Goal: Task Accomplishment & Management: Use online tool/utility

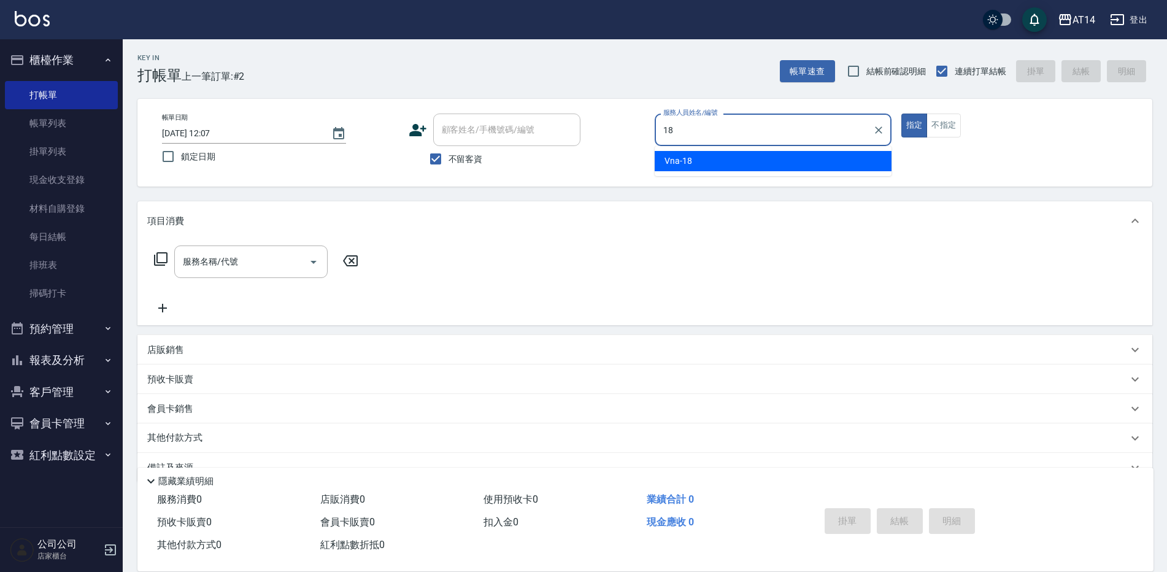
type input "Vna-18"
type button "true"
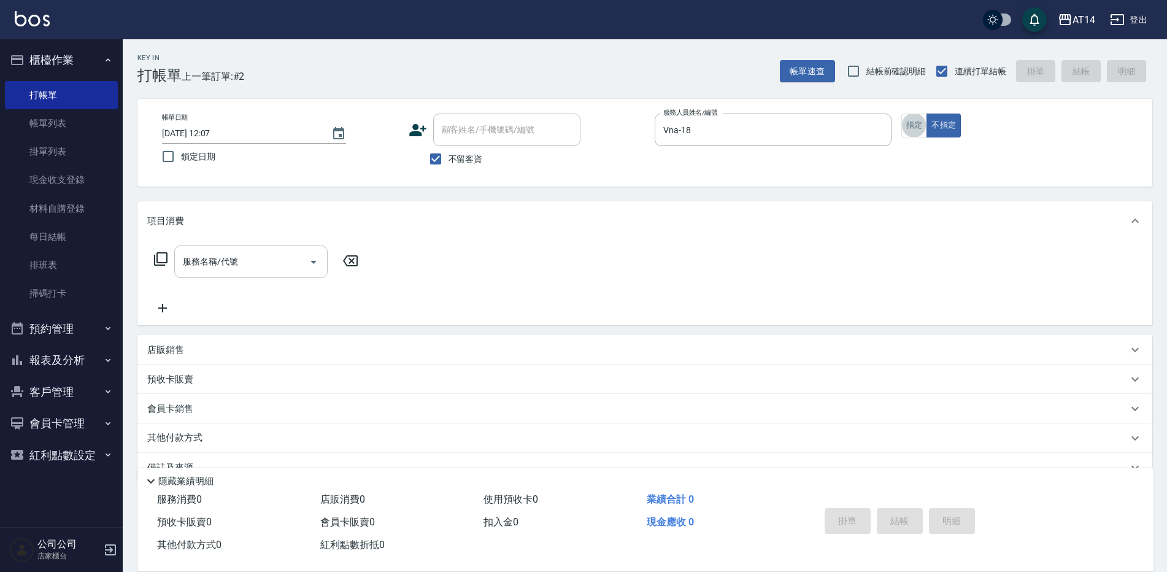
click at [269, 271] on input "服務名稱/代號" at bounding box center [242, 261] width 124 height 21
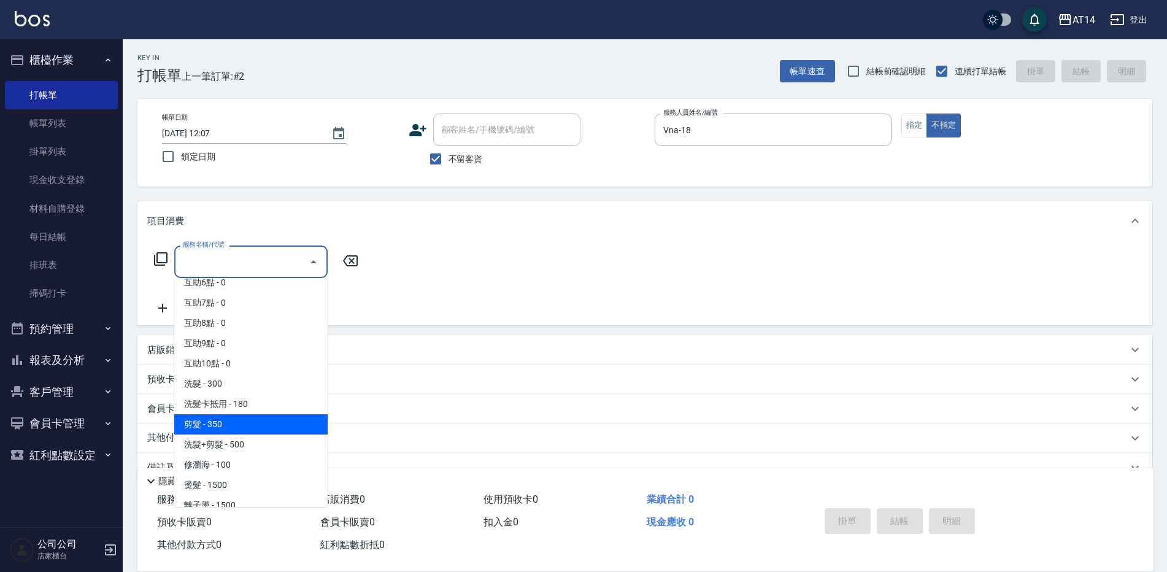
scroll to position [123, 0]
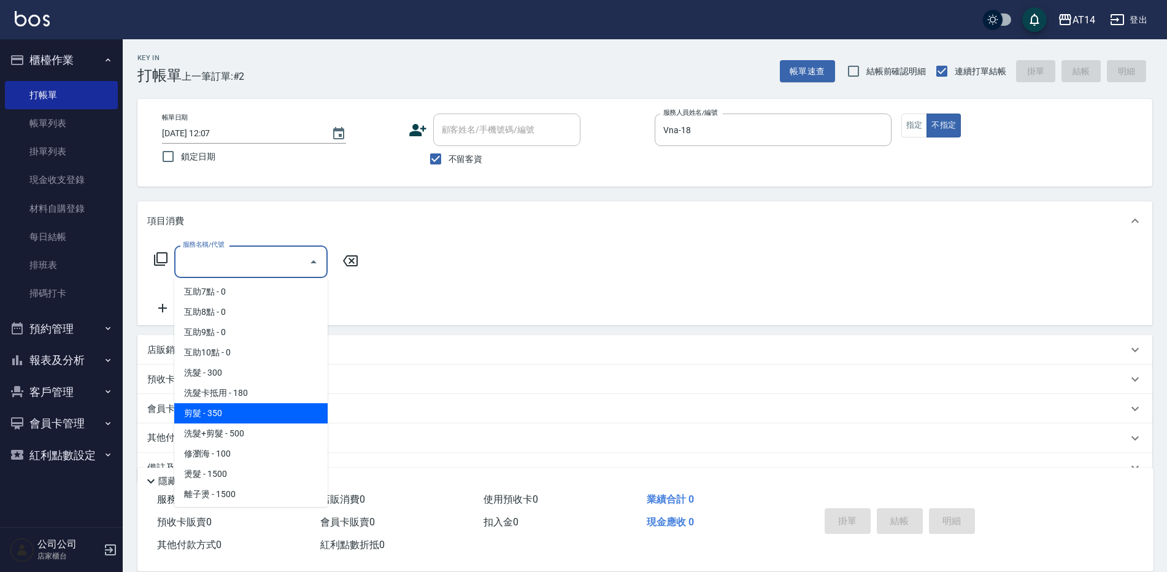
click at [239, 419] on span "剪髮 - 350" at bounding box center [250, 413] width 153 height 20
type input "剪髮(021)"
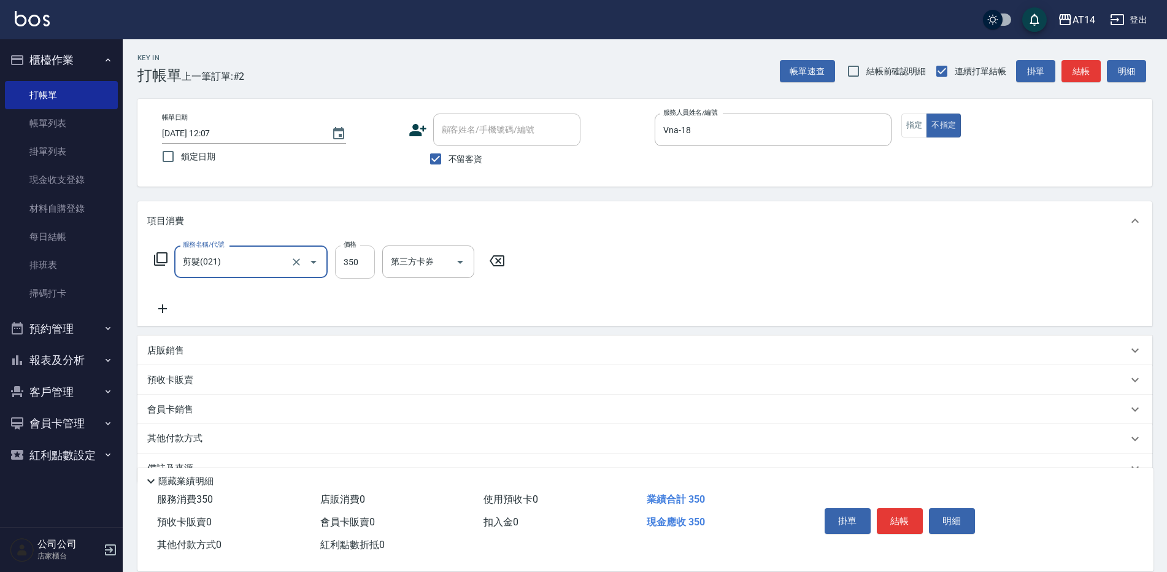
click at [361, 261] on input "350" at bounding box center [355, 262] width 40 height 33
type input "300"
click at [1078, 78] on button "結帳" at bounding box center [1081, 71] width 39 height 23
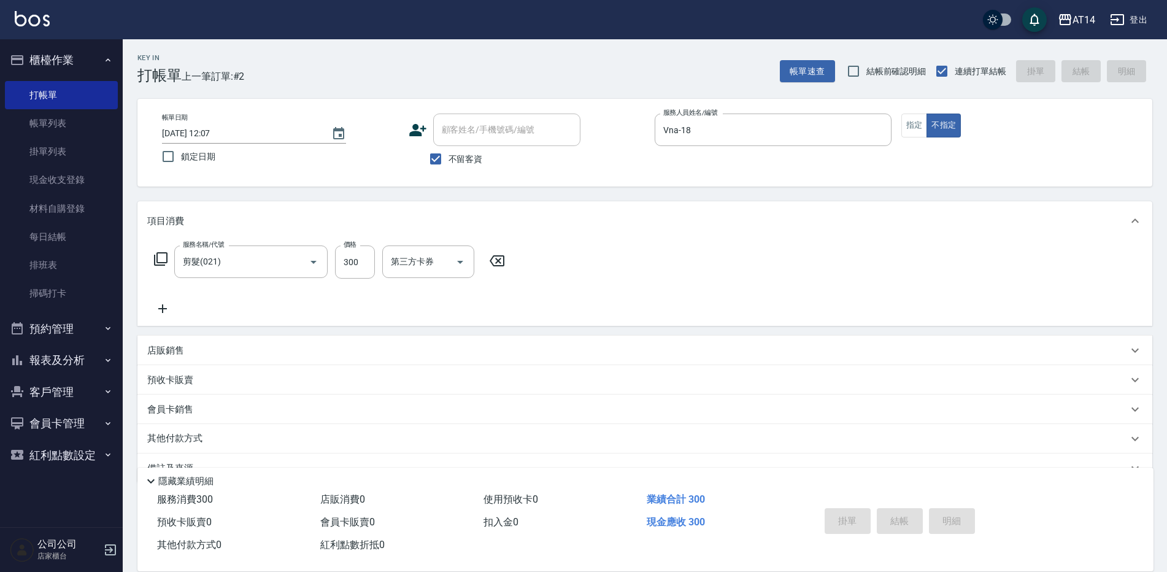
type input "[DATE] 12:57"
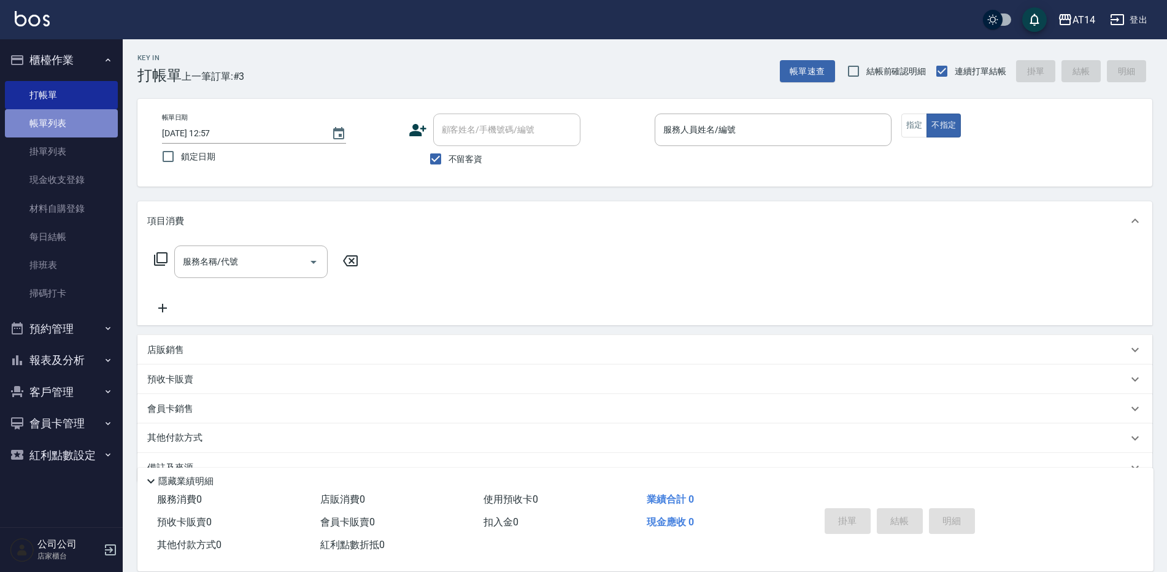
click at [47, 129] on link "帳單列表" at bounding box center [61, 123] width 113 height 28
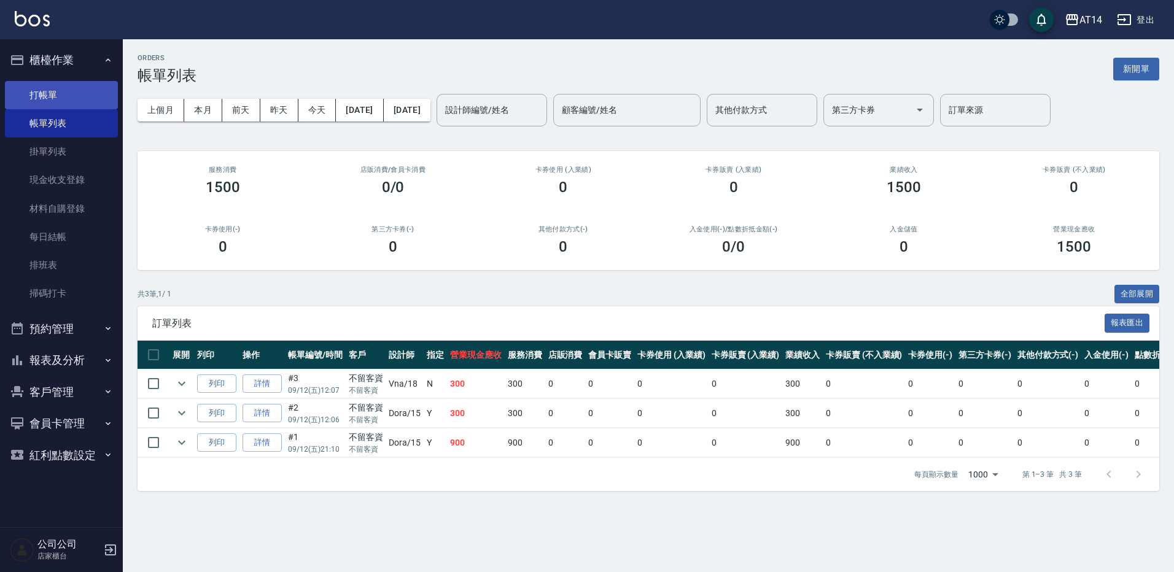
click at [71, 92] on link "打帳單" at bounding box center [61, 95] width 113 height 28
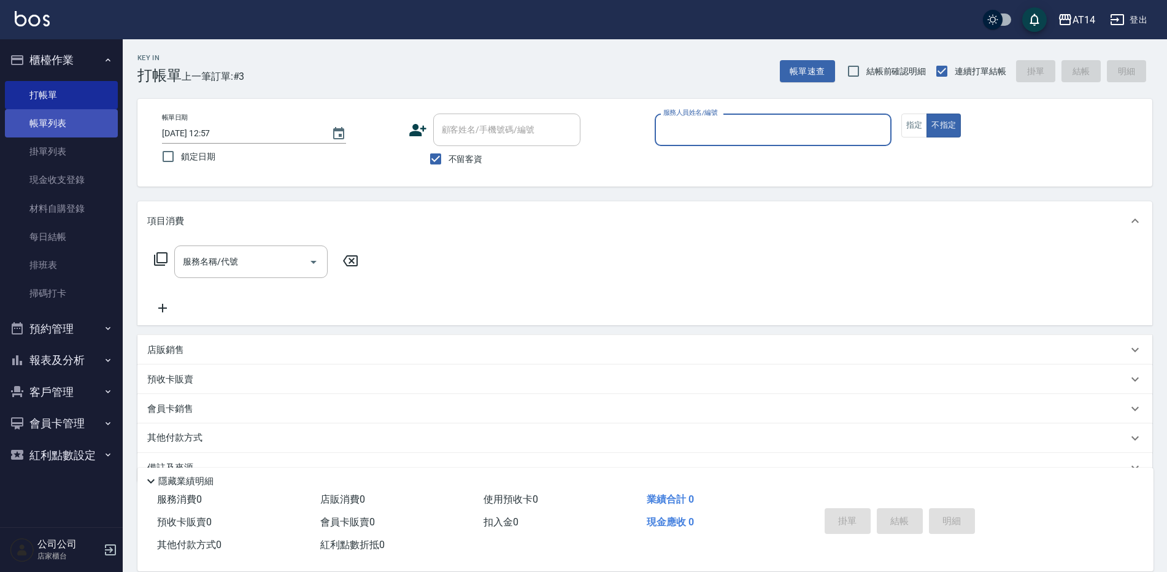
click at [80, 118] on link "帳單列表" at bounding box center [61, 123] width 113 height 28
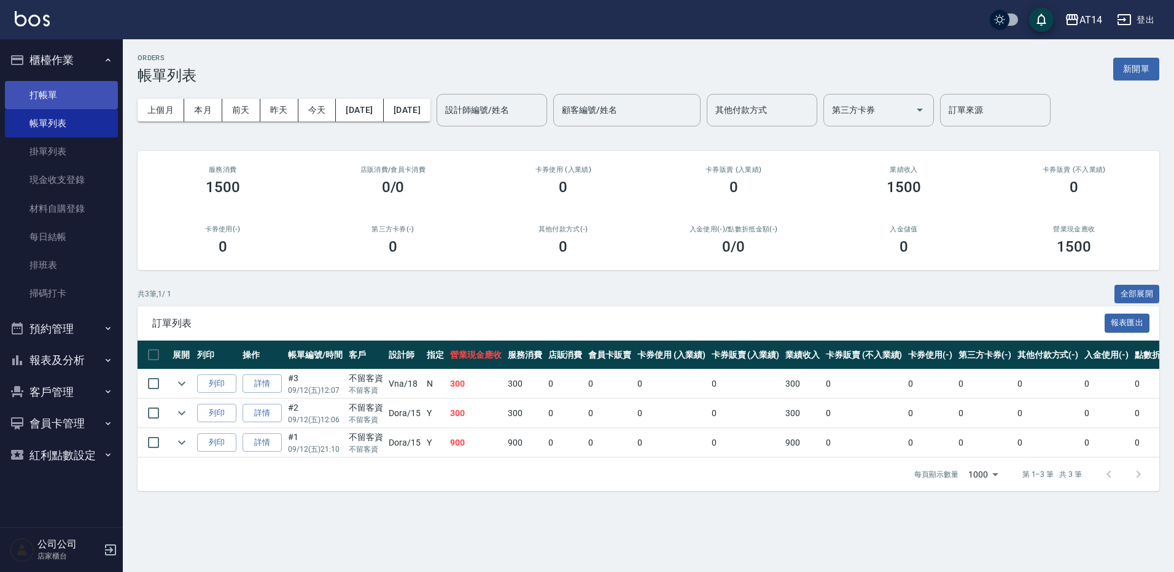
click at [77, 91] on link "打帳單" at bounding box center [61, 95] width 113 height 28
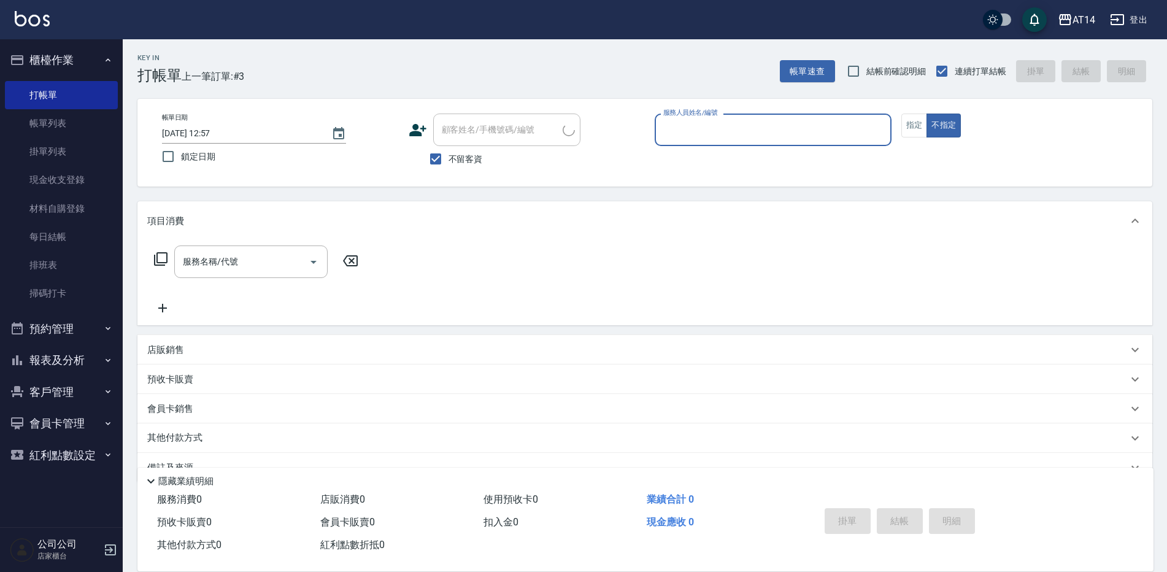
click at [75, 59] on button "櫃檯作業" at bounding box center [61, 60] width 113 height 32
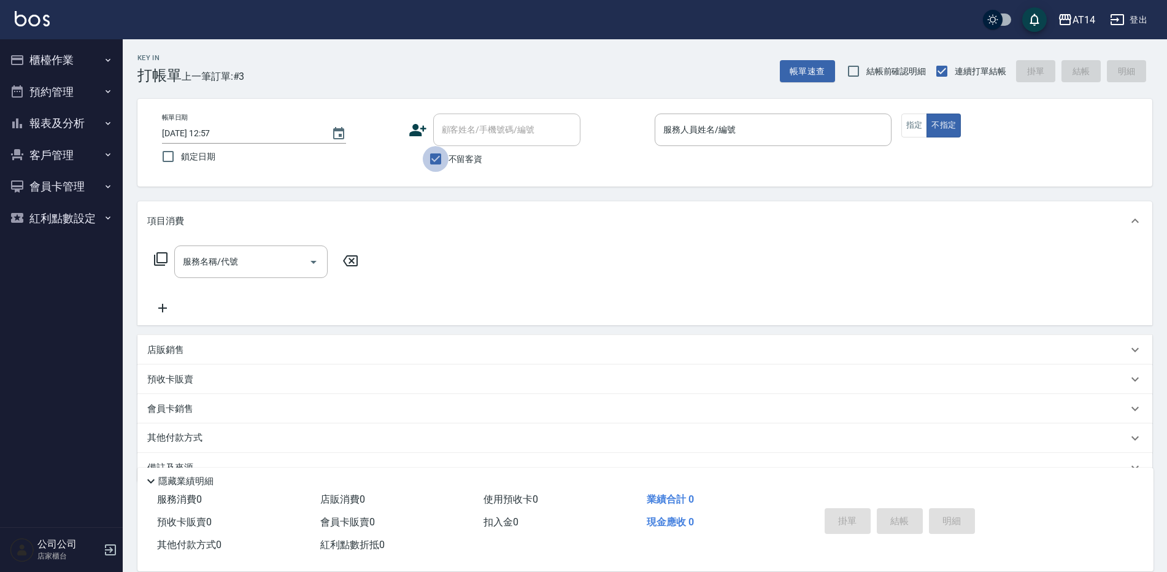
click at [439, 163] on input "不留客資" at bounding box center [436, 159] width 26 height 26
checkbox input "false"
click at [486, 126] on div "顧客姓名/手機號碼/編號 顧客姓名/手機號碼/編號" at bounding box center [506, 130] width 147 height 33
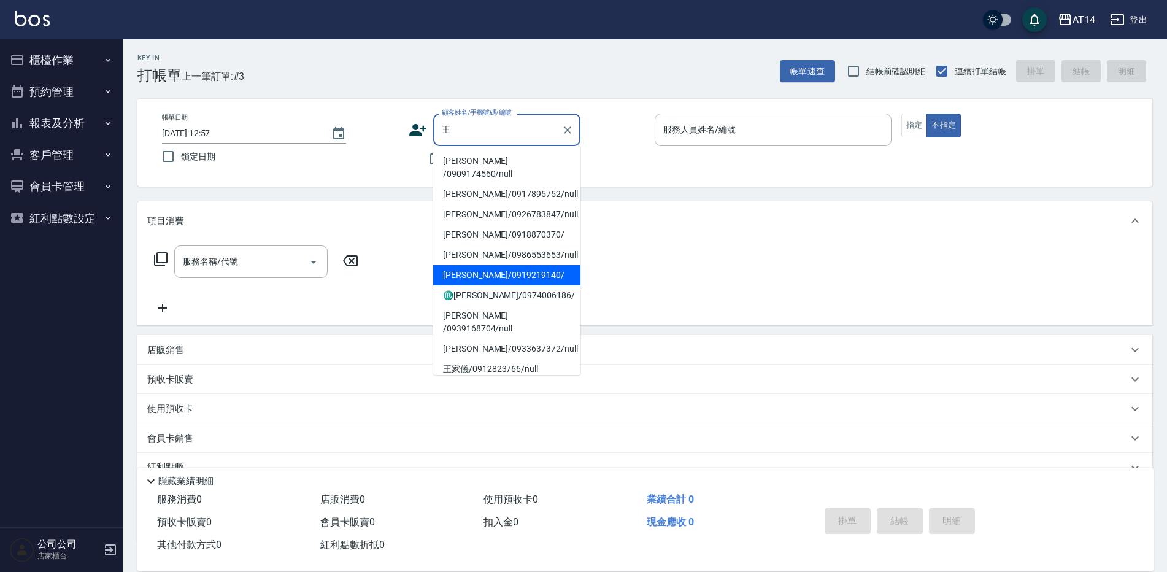
click at [551, 265] on li "[PERSON_NAME]/0919219140/" at bounding box center [506, 275] width 147 height 20
type input "[PERSON_NAME]/0919219140/"
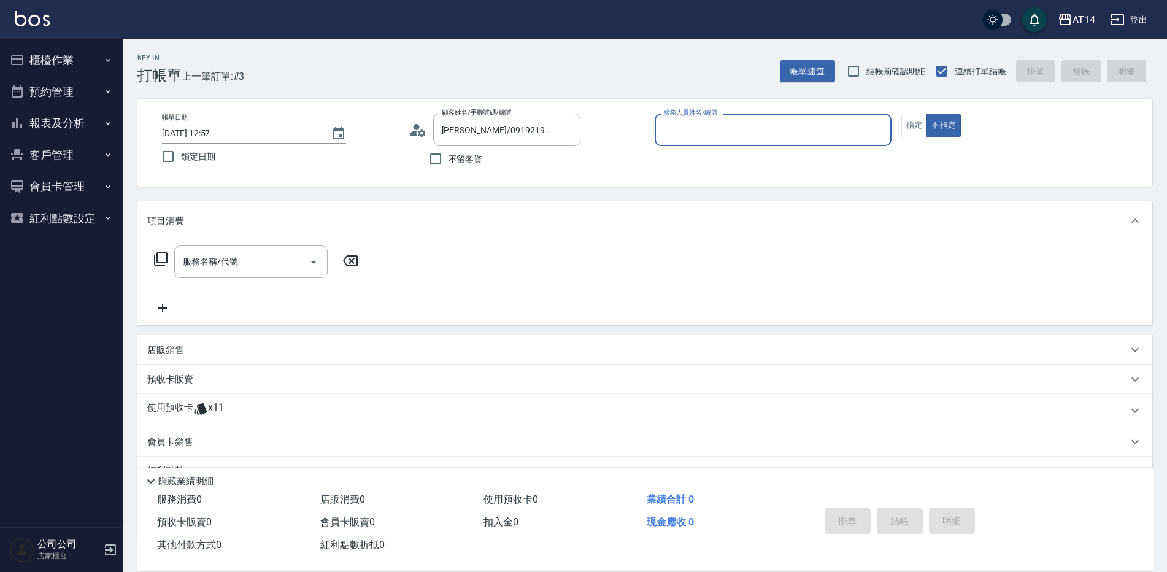
click at [736, 142] on div "服務人員姓名/編號" at bounding box center [773, 130] width 237 height 33
type input "Dora-15"
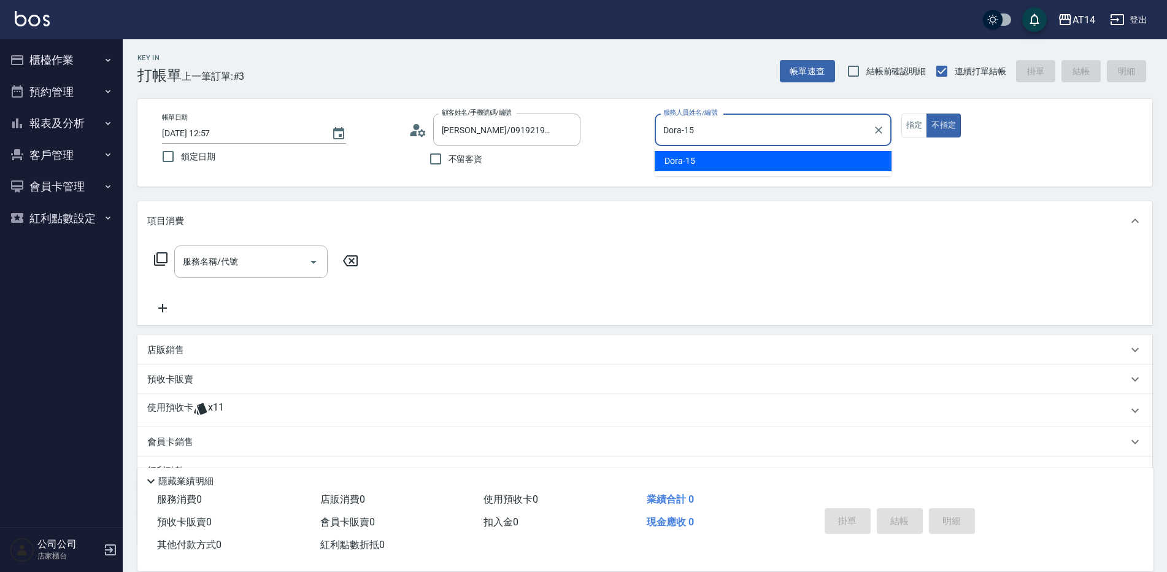
type button "false"
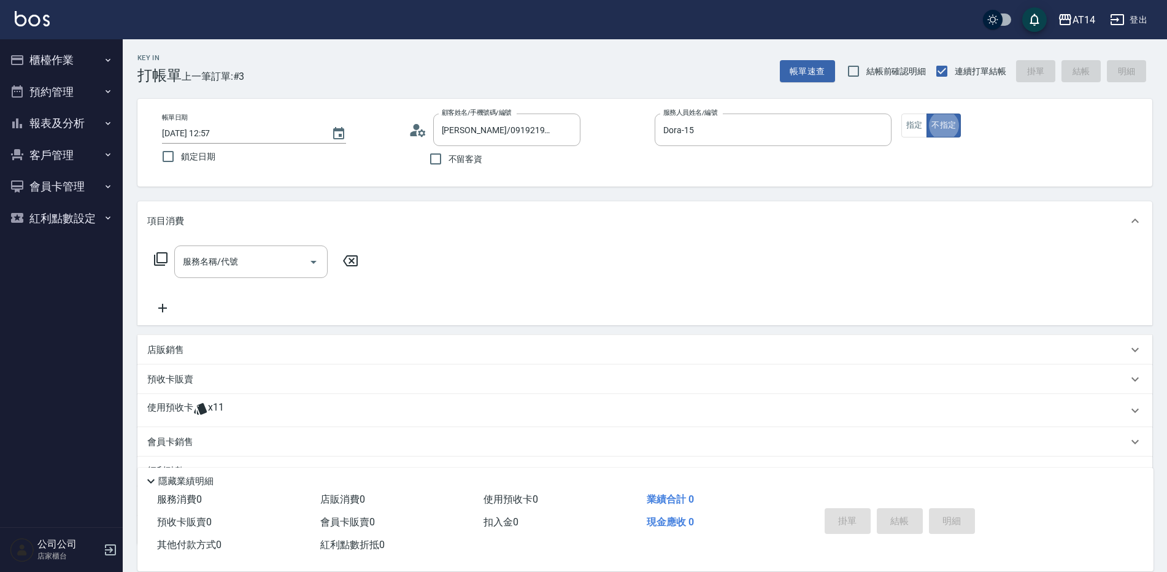
click at [200, 400] on div "使用預收卡 x11" at bounding box center [644, 410] width 1015 height 33
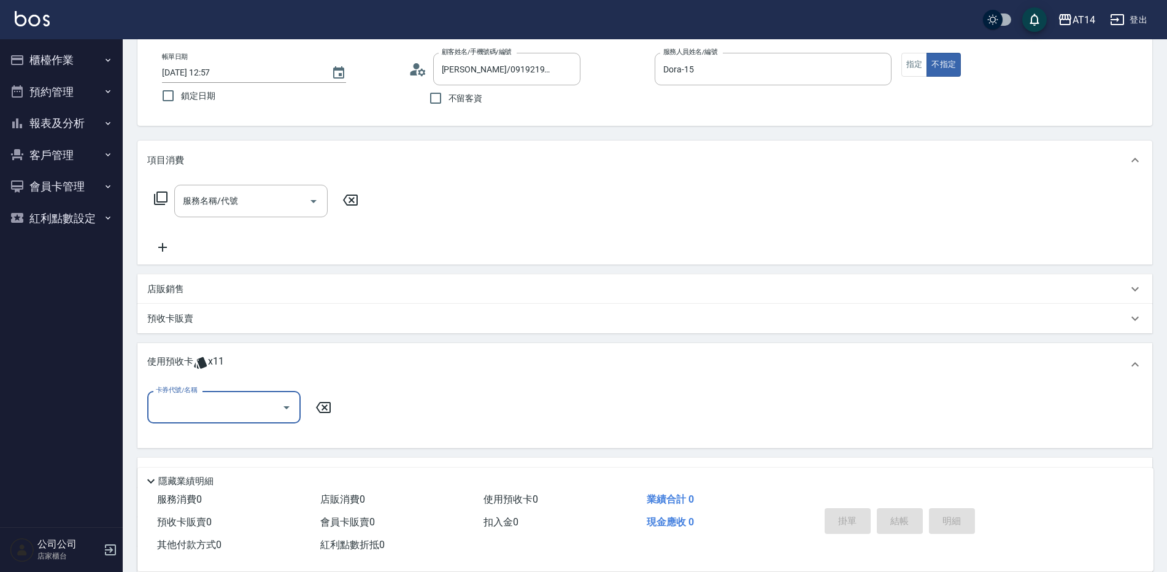
scroll to position [61, 0]
click at [239, 416] on input "卡券代號/名稱" at bounding box center [215, 406] width 124 height 21
click at [222, 435] on div "洗髮卡 剩餘10張" at bounding box center [223, 438] width 153 height 20
type input "洗髮卡"
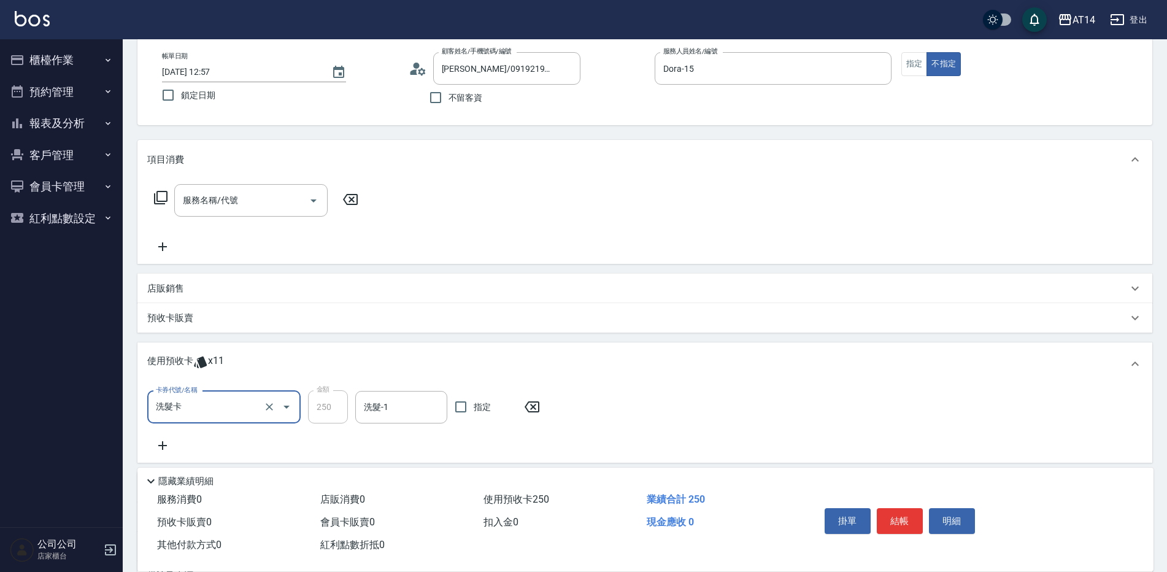
drag, startPoint x: 222, startPoint y: 400, endPoint x: 221, endPoint y: 412, distance: 11.7
click at [222, 399] on input "洗髮卡" at bounding box center [207, 407] width 108 height 21
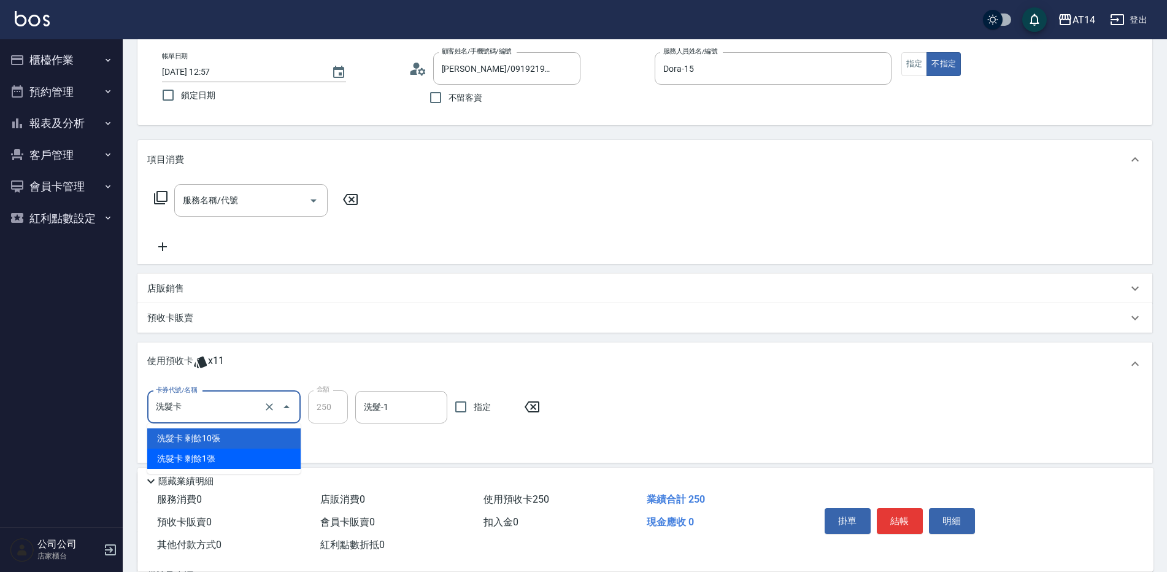
click at [214, 457] on div "洗髮卡 剩餘1張" at bounding box center [223, 459] width 153 height 20
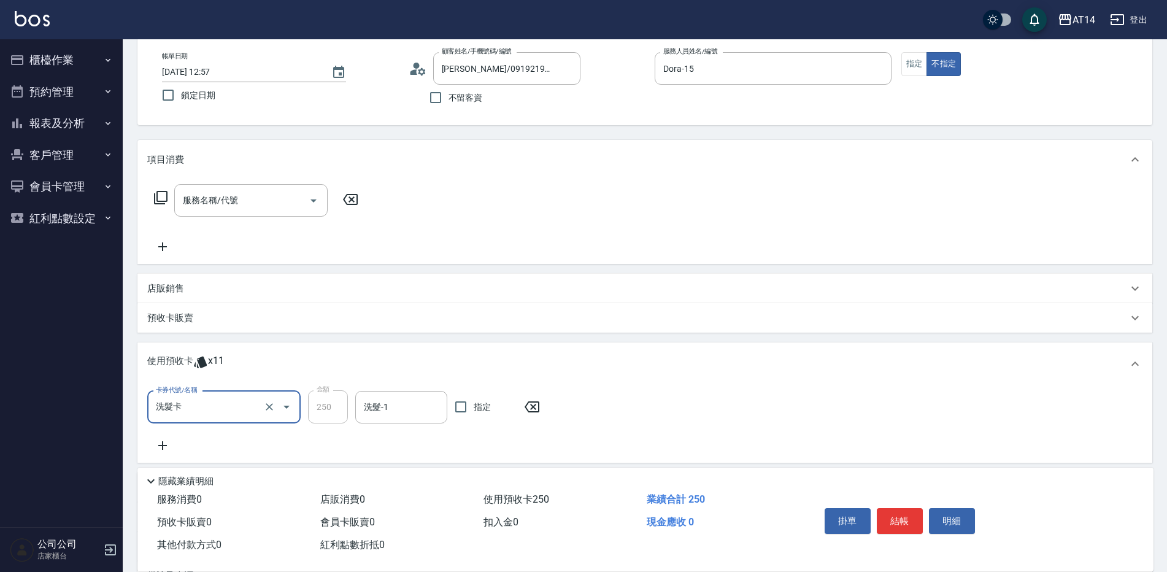
click at [248, 408] on input "洗髮卡" at bounding box center [207, 407] width 108 height 21
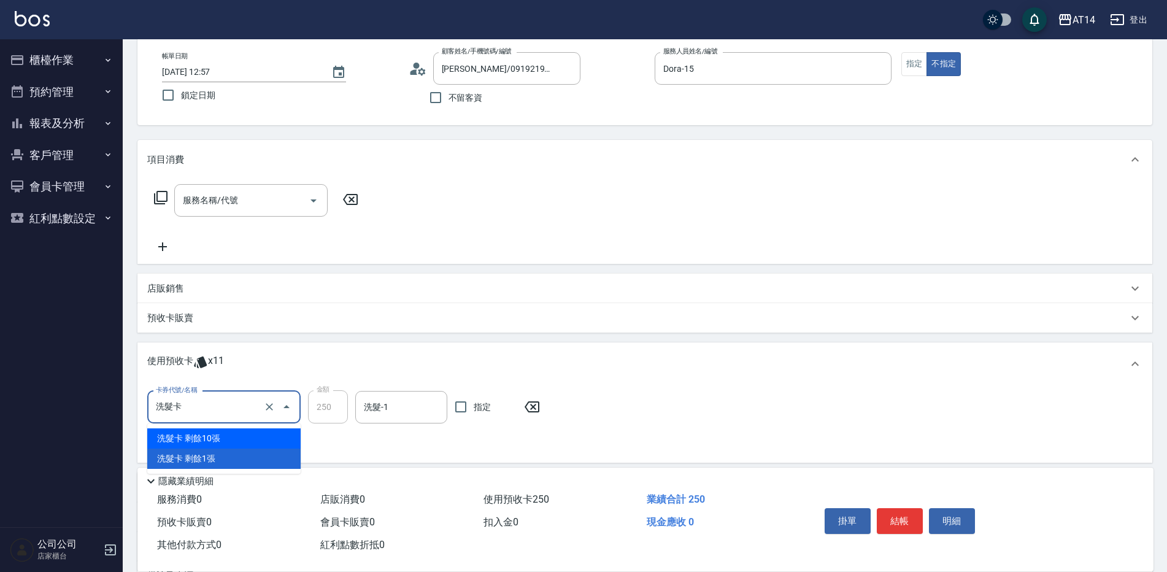
click at [264, 372] on div "使用預收卡 x11" at bounding box center [637, 364] width 981 height 18
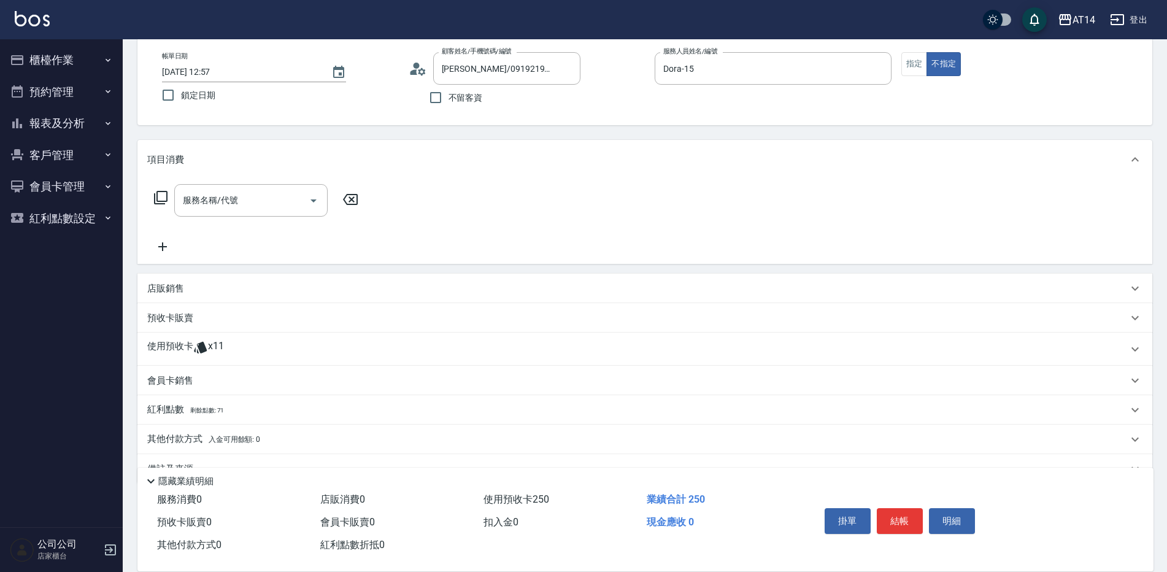
click at [193, 287] on div "店販銷售" at bounding box center [637, 288] width 981 height 13
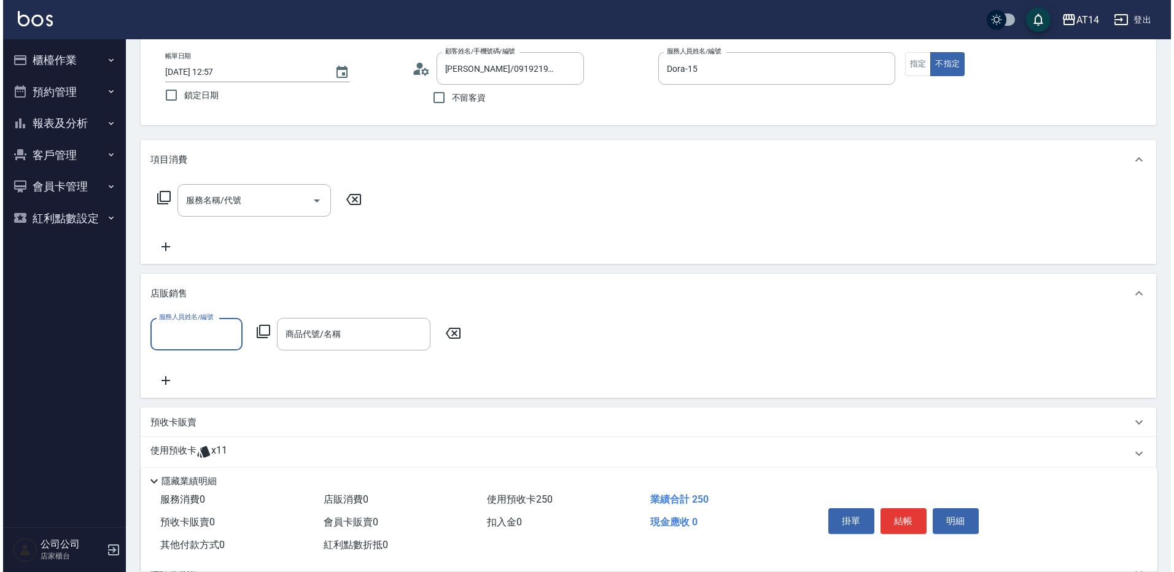
scroll to position [0, 0]
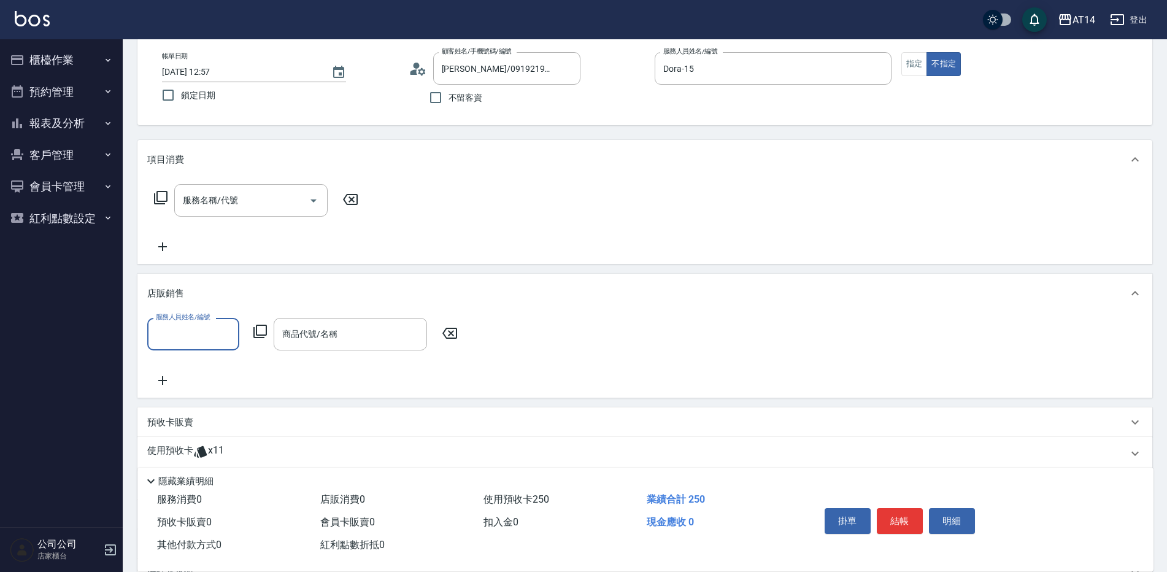
click at [195, 327] on input "服務人員姓名/編號" at bounding box center [193, 333] width 81 height 21
type input "Dora-15"
click at [251, 336] on div "服務人員姓名/編號 [PERSON_NAME]-15 服務人員姓名/編號 商品代號/名稱 商品代號/名稱" at bounding box center [306, 334] width 318 height 33
click at [261, 336] on icon at bounding box center [260, 331] width 15 height 15
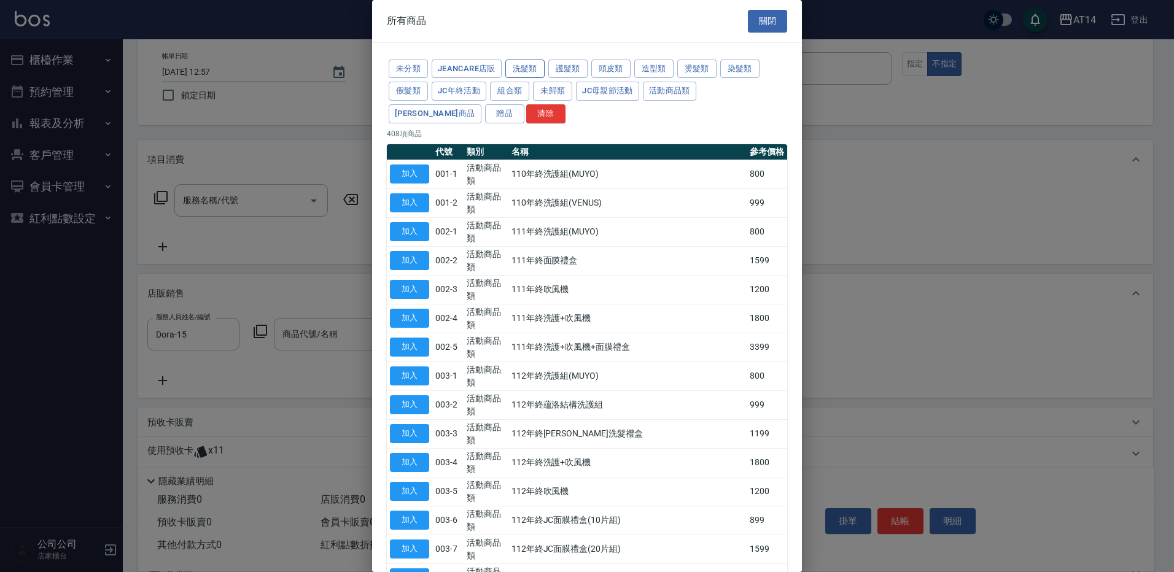
click at [521, 64] on button "洗髮類" at bounding box center [524, 69] width 39 height 19
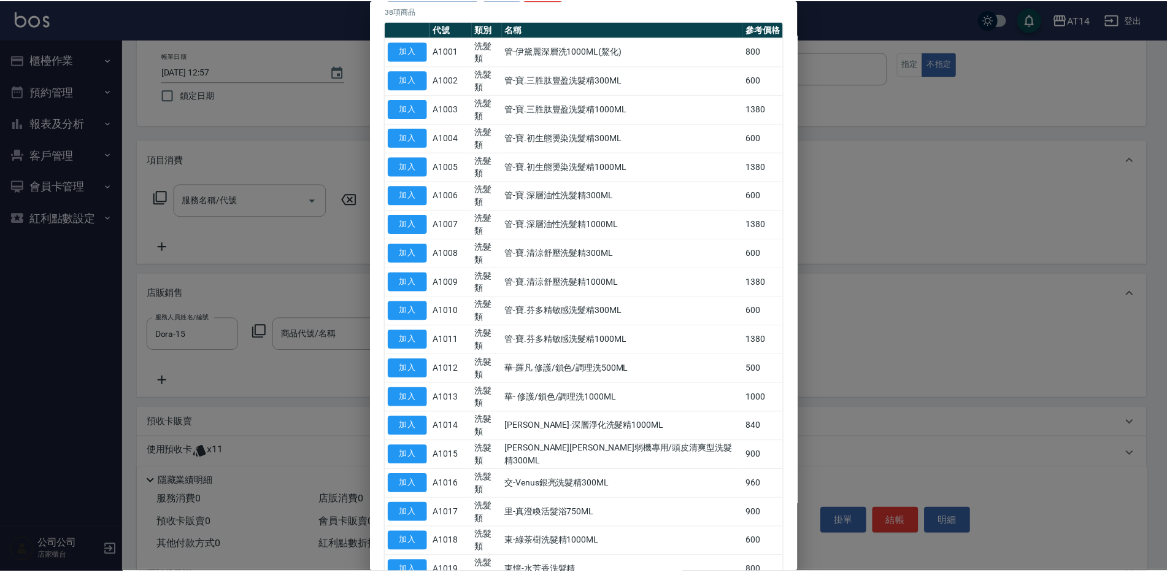
scroll to position [184, 0]
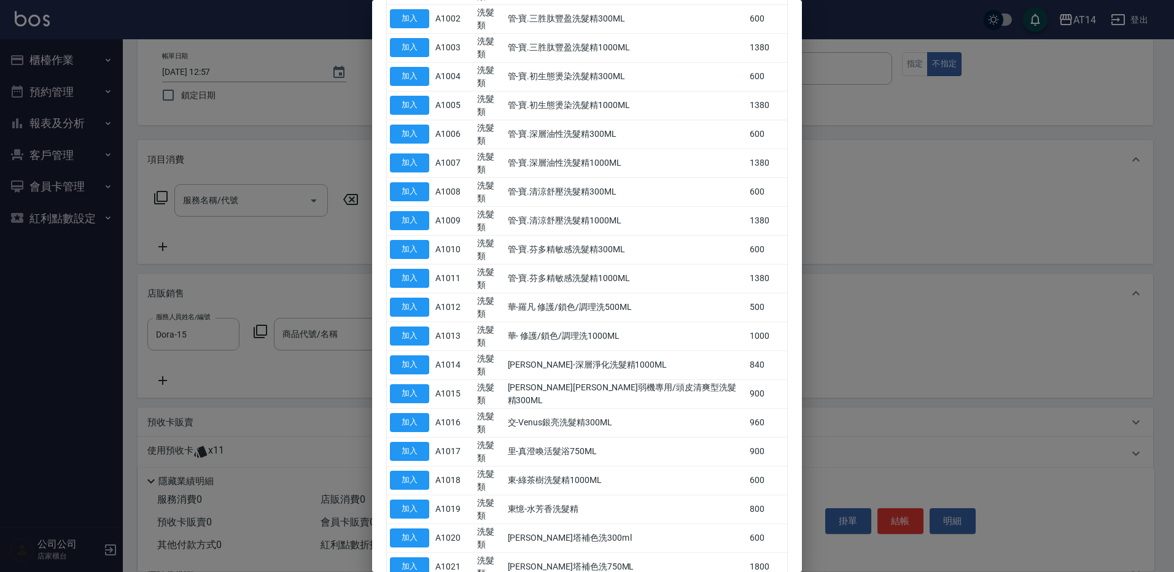
type input "[PERSON_NAME]-[PERSON_NAME]色/控油洗髮精1000ml"
type input "2"
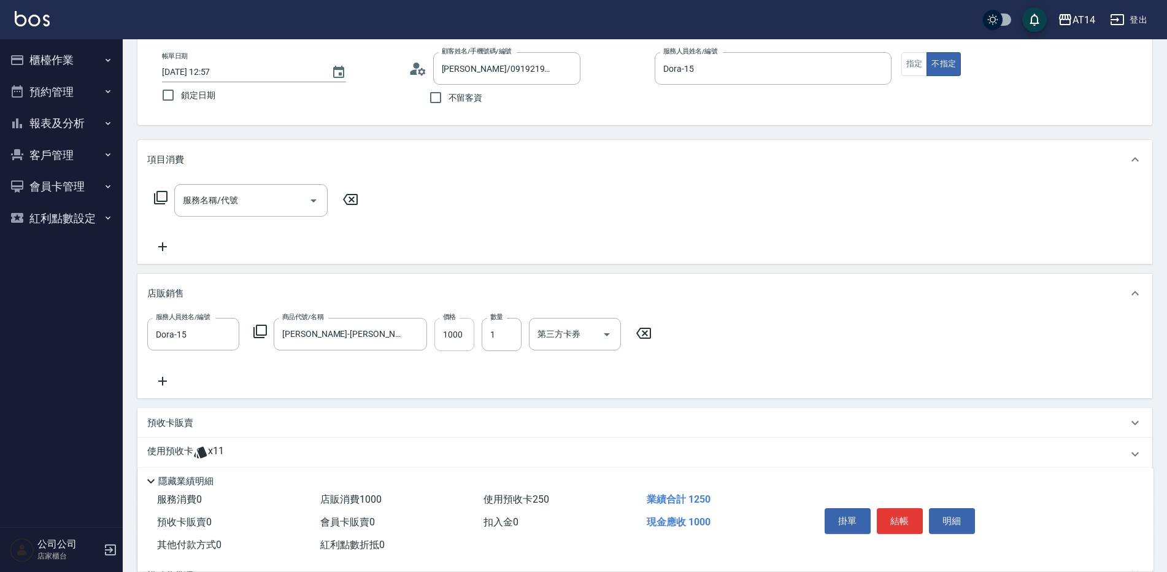
click at [463, 339] on input "1000" at bounding box center [455, 334] width 40 height 33
type input "8"
type input "0"
type input "80"
type input "2"
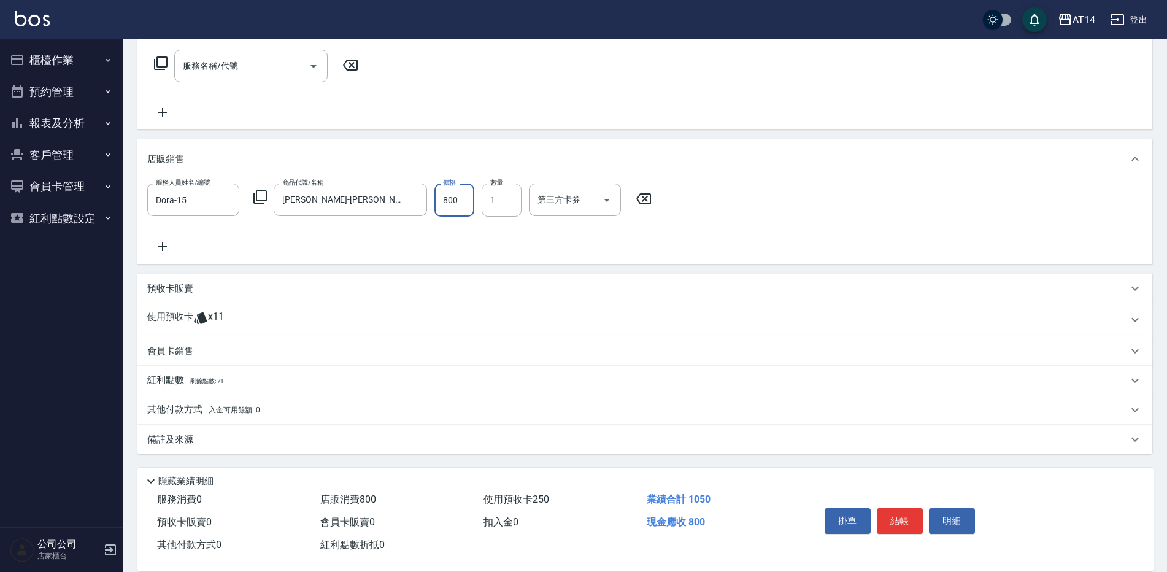
type input "800"
click at [390, 445] on div "備註及來源" at bounding box center [637, 439] width 981 height 13
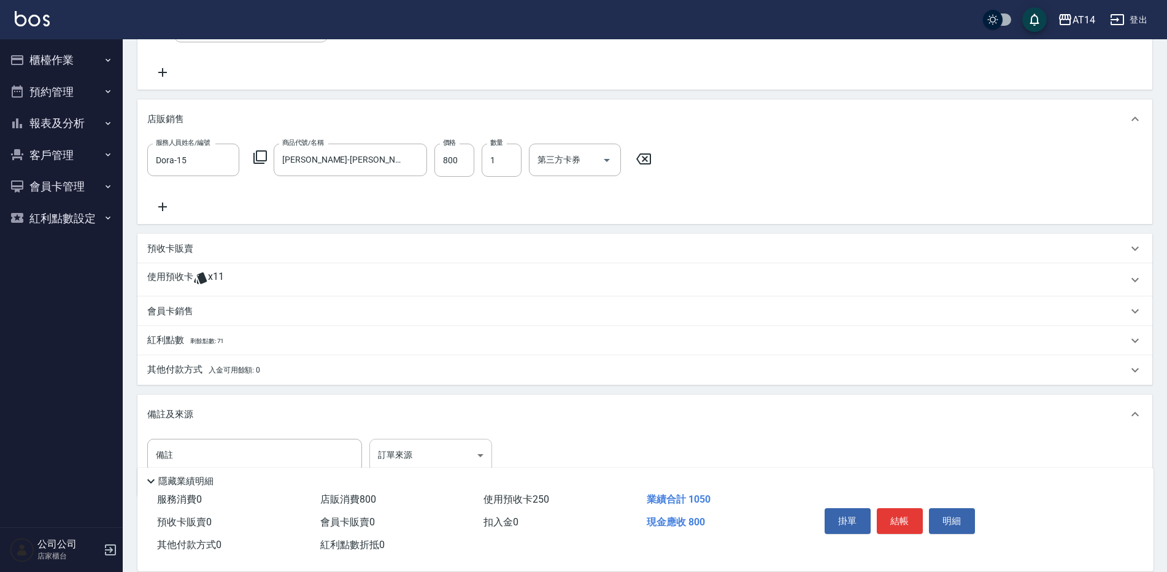
scroll to position [257, 0]
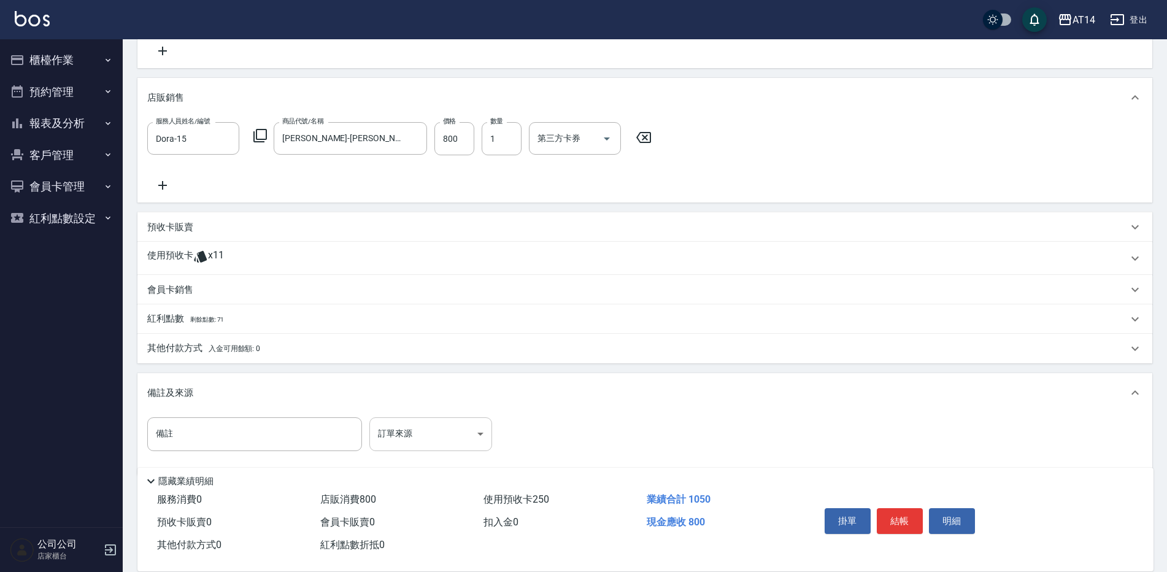
click at [422, 444] on body "AT14 登出 櫃檯作業 打帳單 帳單列表 掛單列表 現金收支登錄 材料自購登錄 每日結帳 排班表 掃碼打卡 預約管理 預約管理 單日預約紀錄 單週預約紀錄 …" at bounding box center [583, 168] width 1167 height 851
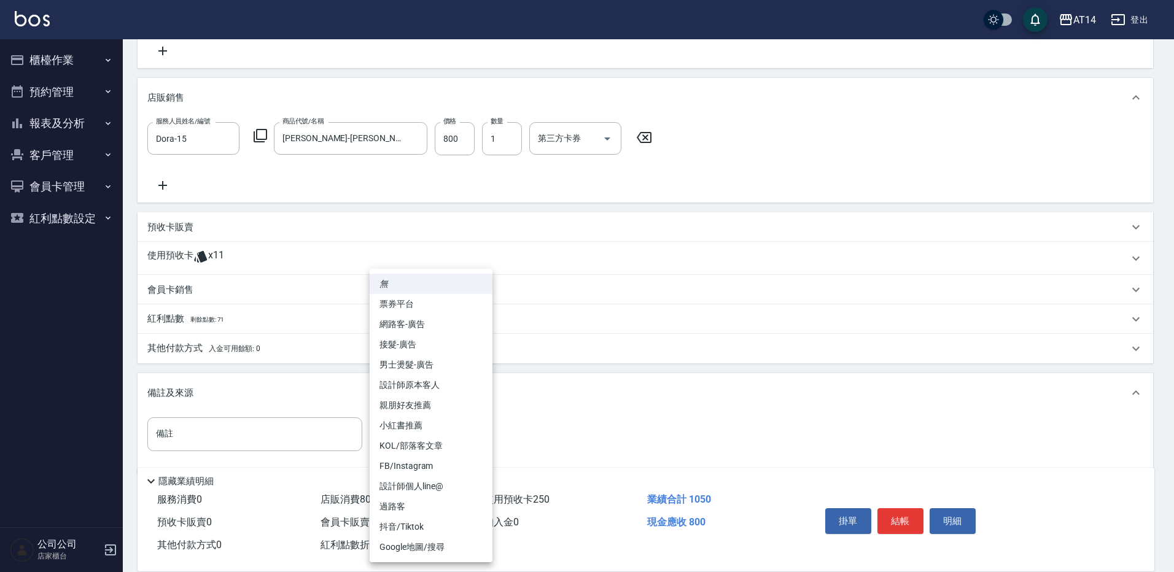
click at [455, 389] on li "設計師原本客人" at bounding box center [431, 385] width 123 height 20
type input "設計師原本客人"
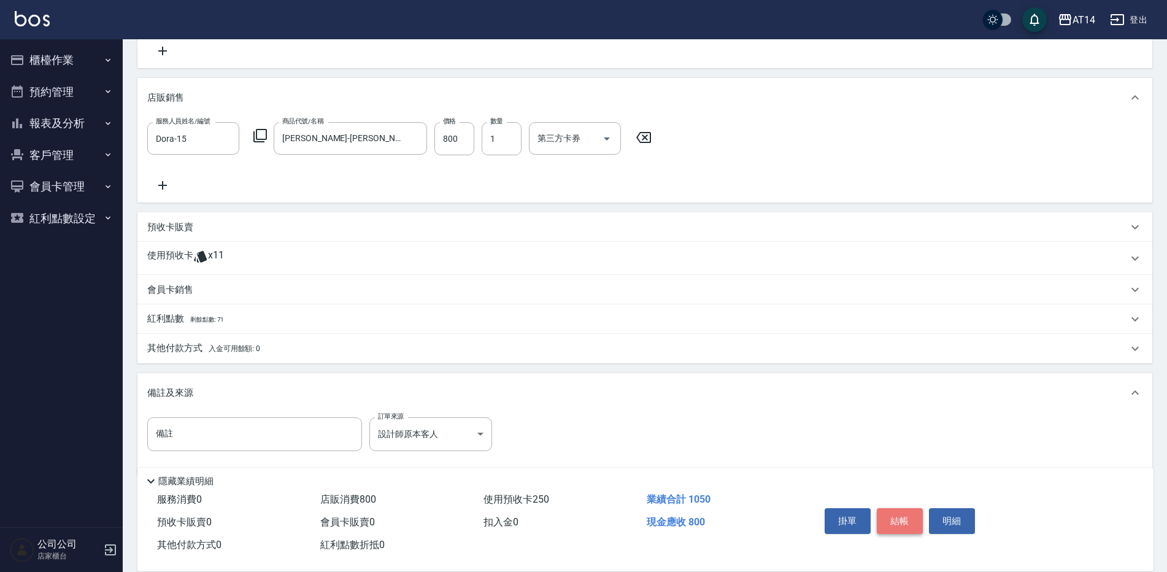
click at [884, 516] on button "結帳" at bounding box center [900, 521] width 46 height 26
type input "[DATE] 13:18"
type input "0"
